Goal: Transaction & Acquisition: Register for event/course

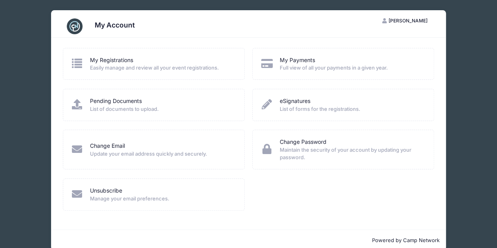
click at [147, 61] on div "My Registrations" at bounding box center [162, 60] width 144 height 8
click at [399, 20] on span "[PERSON_NAME]" at bounding box center [408, 21] width 39 height 6
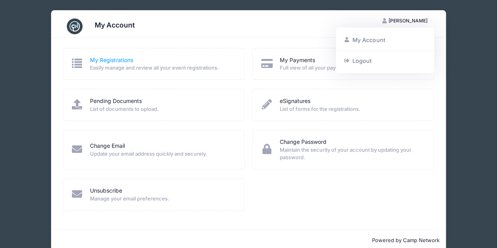
click at [114, 57] on link "My Registrations" at bounding box center [111, 60] width 43 height 8
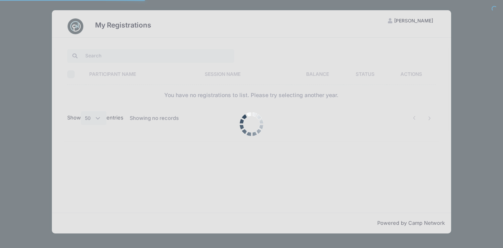
select select "50"
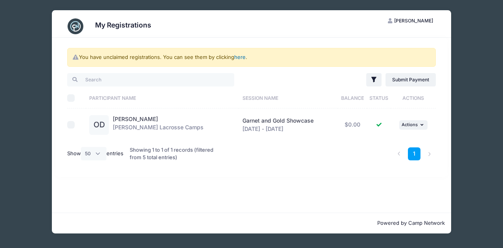
click at [240, 58] on link "here" at bounding box center [239, 57] width 11 height 6
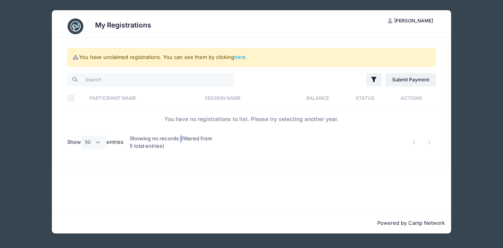
drag, startPoint x: 181, startPoint y: 135, endPoint x: 181, endPoint y: 140, distance: 5.1
click at [181, 140] on div "Showing no records (filtered from 5 total entries)" at bounding box center [173, 143] width 86 height 26
click at [402, 84] on link "Submit Payment" at bounding box center [411, 79] width 51 height 13
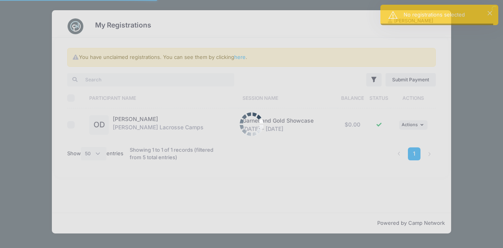
select select "50"
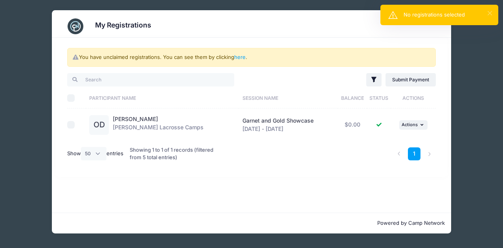
click at [488, 13] on button "×" at bounding box center [490, 13] width 4 height 4
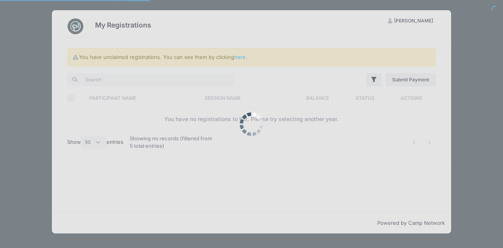
select select "50"
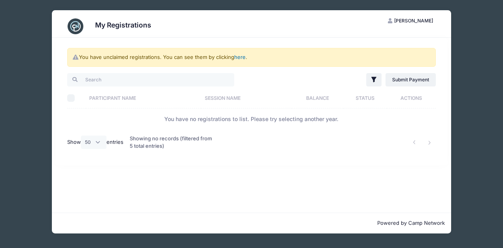
click at [242, 56] on link "here" at bounding box center [239, 57] width 11 height 6
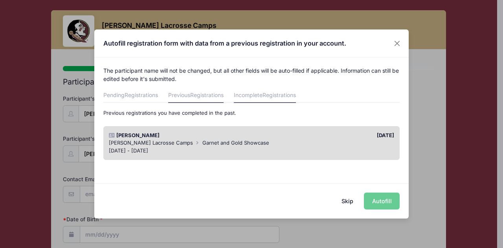
click at [276, 98] on span "Registrations" at bounding box center [279, 95] width 33 height 7
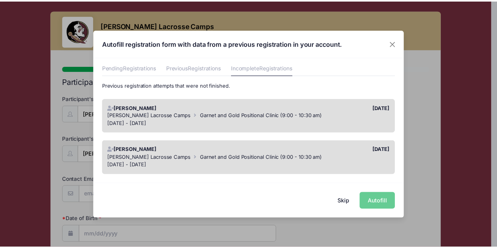
scroll to position [39, 0]
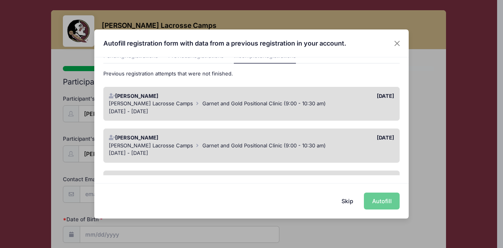
click at [273, 96] on div "[DATE]" at bounding box center [325, 96] width 147 height 8
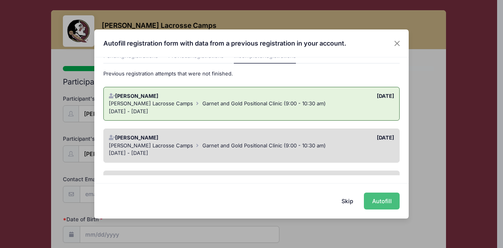
click at [384, 202] on button "Autofill" at bounding box center [382, 201] width 36 height 17
type input "[EMAIL_ADDRESS][DOMAIN_NAME]"
type input "[DATE]"
select select "2027"
type input "[PERSON_NAME]"
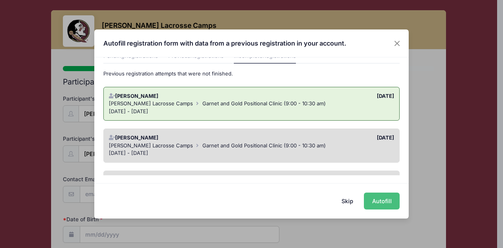
type input "4849855002"
type input "[EMAIL_ADDRESS][DOMAIN_NAME]"
type input "[PERSON_NAME]"
type input "4849855002"
type input "[EMAIL_ADDRESS][DOMAIN_NAME]"
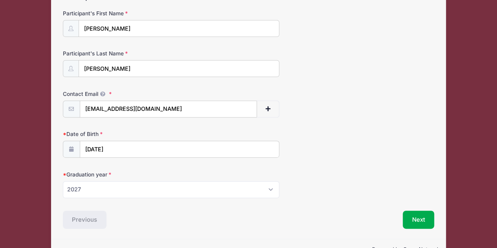
scroll to position [105, 0]
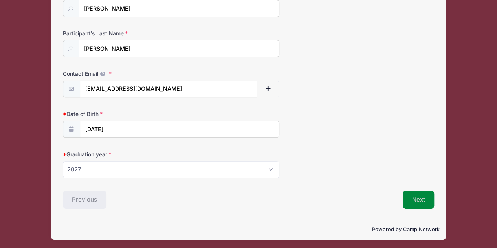
click at [423, 197] on button "Next" at bounding box center [419, 200] width 32 height 18
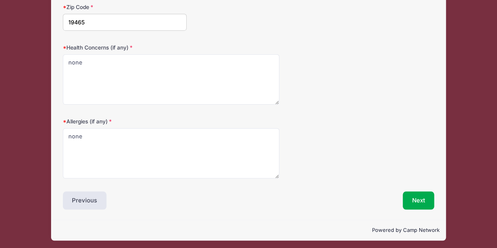
scroll to position [213, 0]
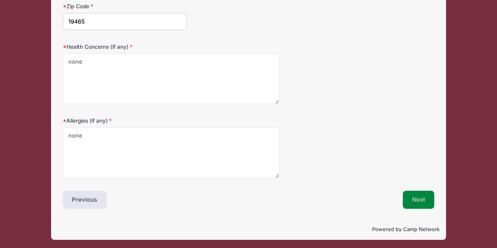
click at [423, 197] on button "Next" at bounding box center [419, 200] width 32 height 18
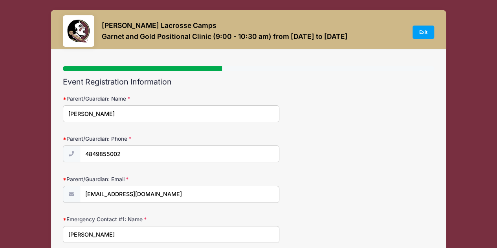
scroll to position [0, 0]
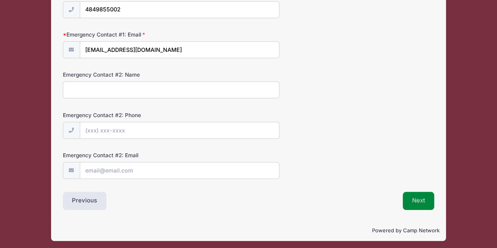
click at [423, 197] on button "Next" at bounding box center [419, 201] width 32 height 18
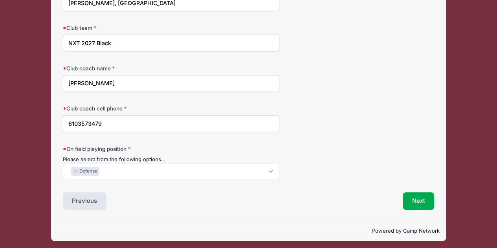
scroll to position [112, 0]
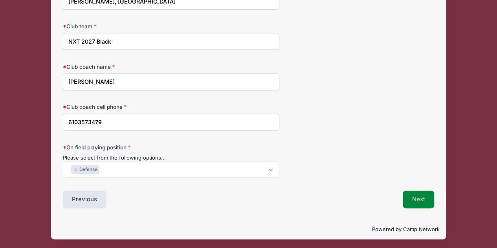
click at [423, 197] on button "Next" at bounding box center [419, 200] width 32 height 18
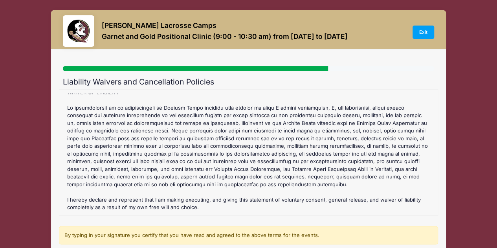
scroll to position [120, 0]
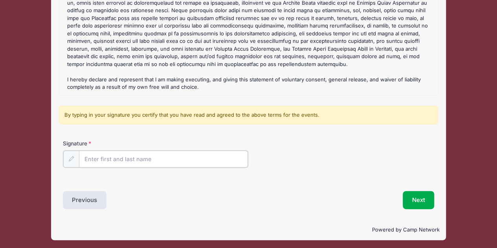
click at [160, 156] on input "Signature" at bounding box center [163, 159] width 169 height 17
type input "[PERSON_NAME]"
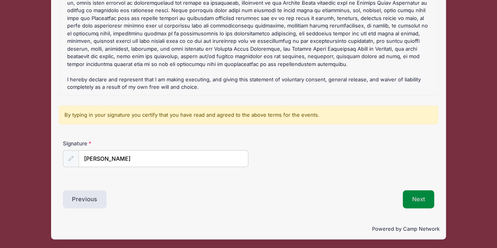
click at [420, 197] on button "Next" at bounding box center [419, 199] width 32 height 18
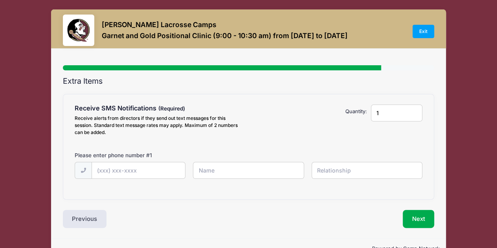
scroll to position [0, 0]
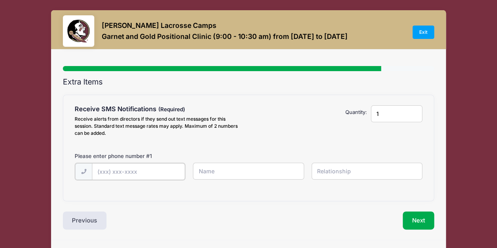
click at [0, 0] on input "text" at bounding box center [0, 0] width 0 height 0
type input "[PHONE_NUMBER]"
click at [0, 0] on input "text" at bounding box center [0, 0] width 0 height 0
type input "[PERSON_NAME]"
click at [0, 0] on input "text" at bounding box center [0, 0] width 0 height 0
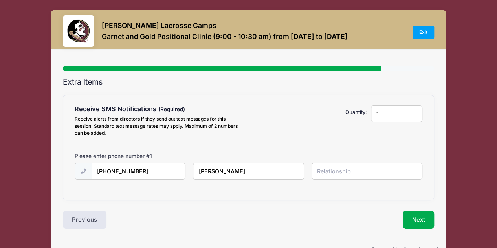
type input "mom"
click at [425, 219] on button "Next" at bounding box center [419, 220] width 32 height 18
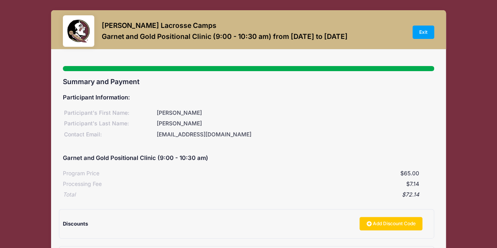
scroll to position [79, 0]
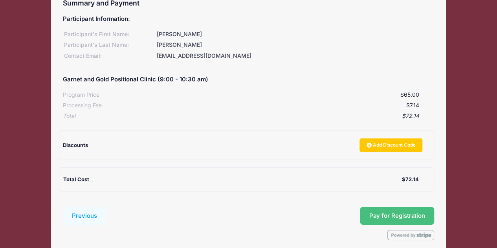
click at [383, 215] on span "Pay for Registration" at bounding box center [397, 215] width 56 height 7
